Goal: Transaction & Acquisition: Subscribe to service/newsletter

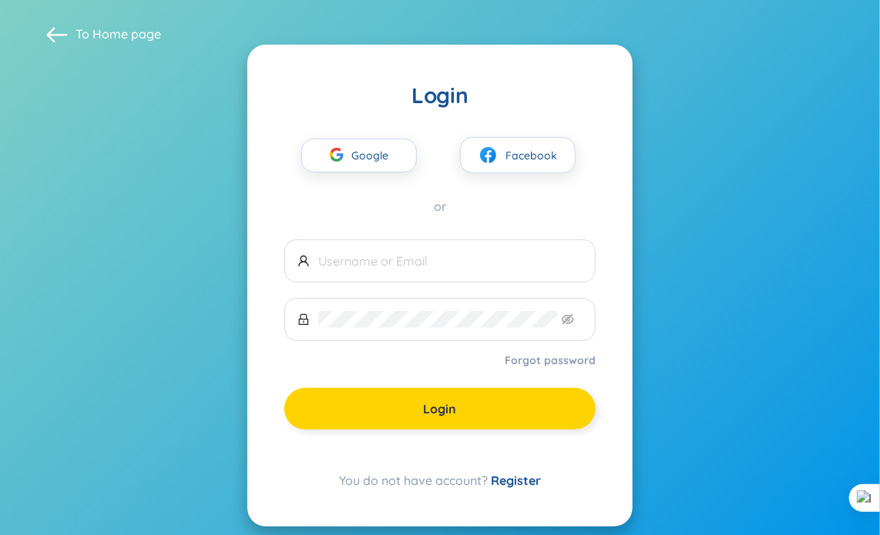
click at [454, 392] on button "Login" at bounding box center [439, 409] width 311 height 42
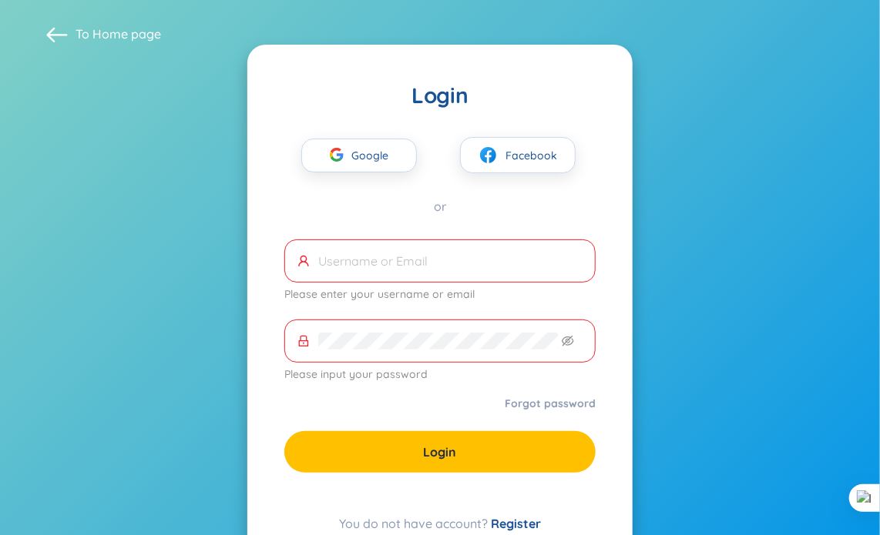
click at [474, 253] on input "text" at bounding box center [450, 261] width 264 height 17
type input "g"
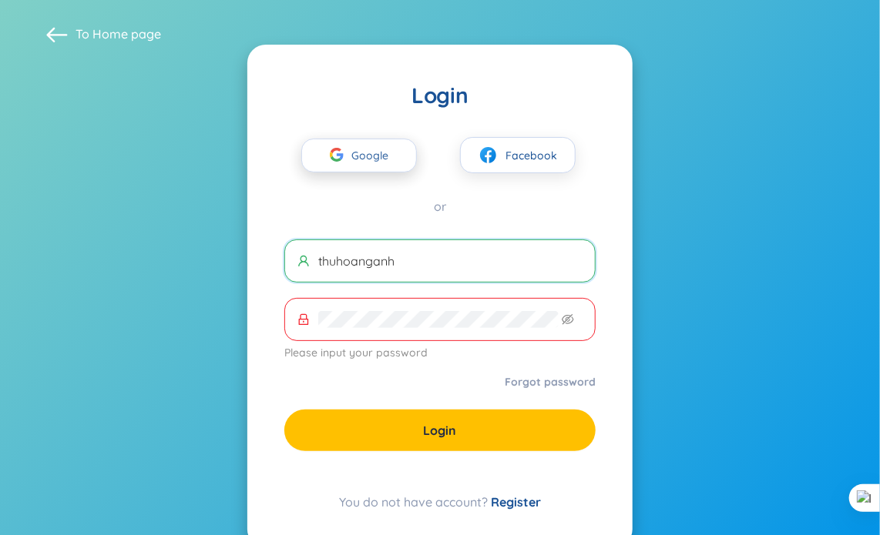
type input "thuhoanganh"
click at [385, 167] on span "Google" at bounding box center [373, 155] width 45 height 32
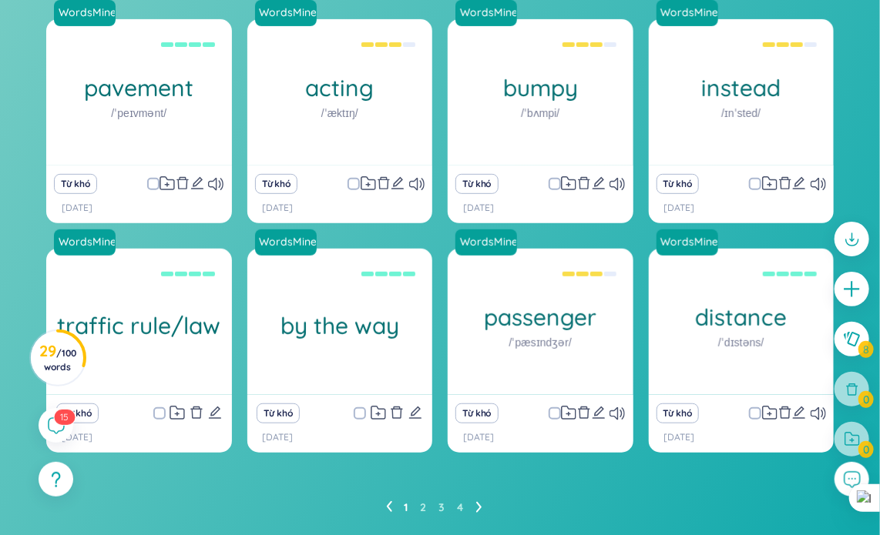
scroll to position [213, 0]
click at [65, 355] on span "/ 100 words" at bounding box center [60, 359] width 32 height 25
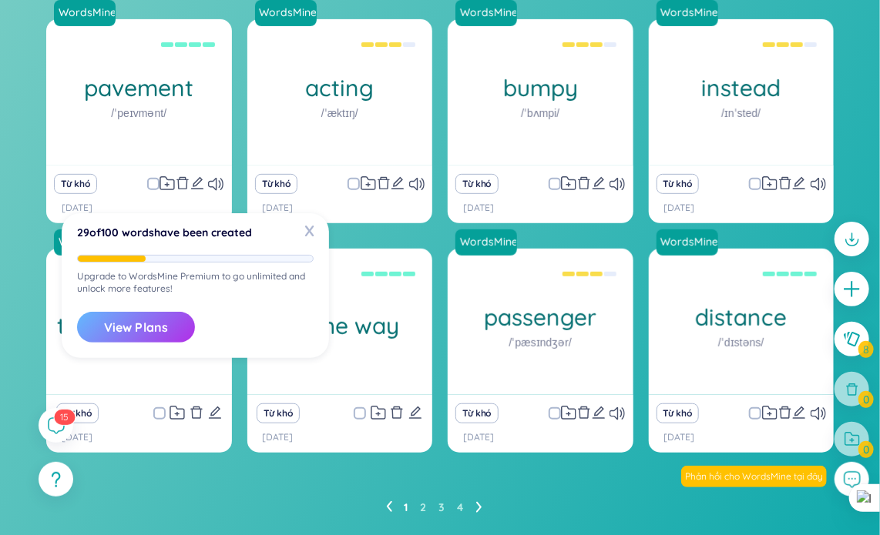
click at [118, 335] on button "View Plans" at bounding box center [136, 327] width 118 height 31
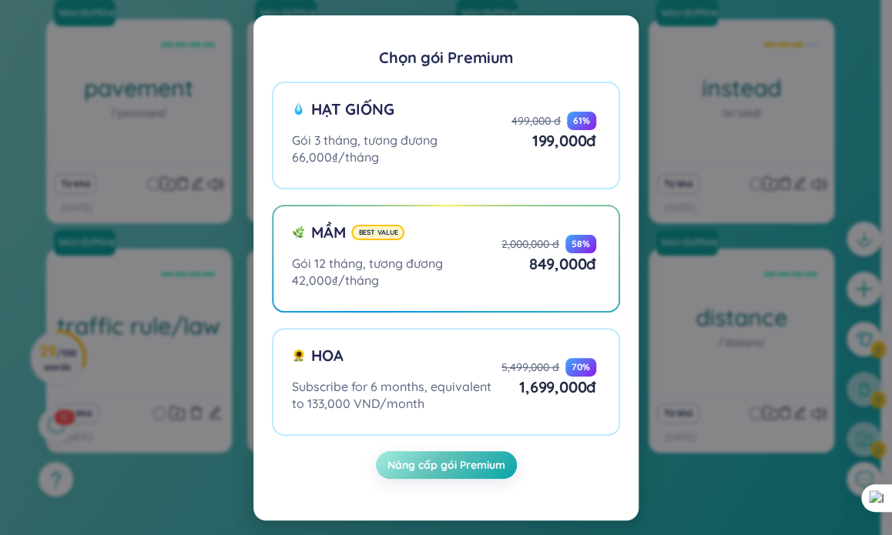
click at [706, 27] on div "Chọn gói Premium Hạt giống Gói 3 tháng, tương đương 66,000₫/tháng 499,000 đ 61 …" at bounding box center [446, 267] width 892 height 535
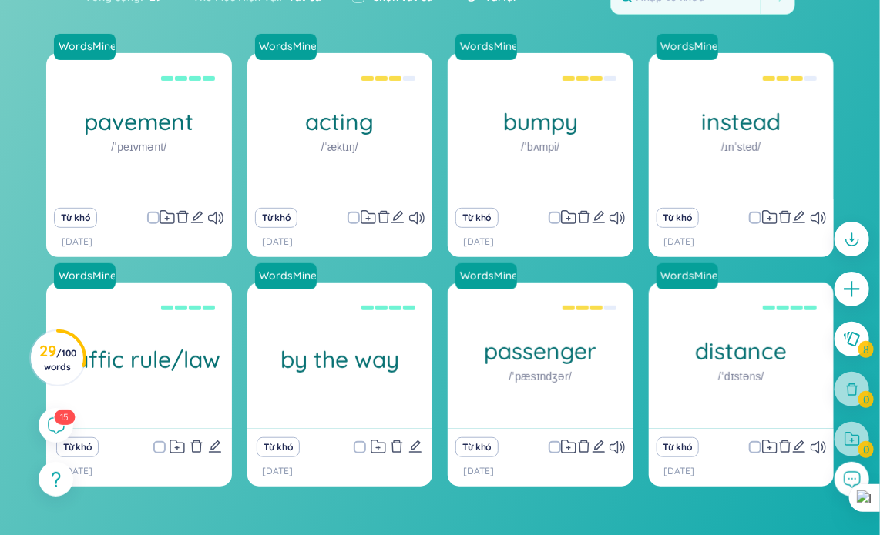
scroll to position [101, 0]
